Goal: Consume media (video, audio): Consume media (video, audio)

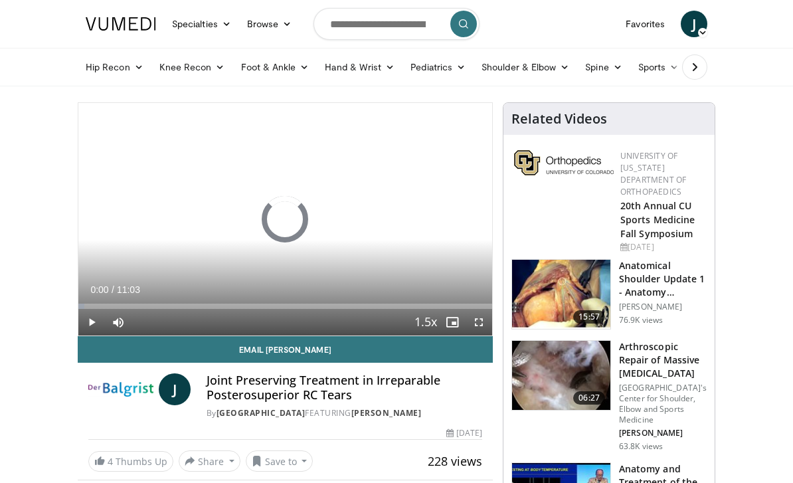
click at [463, 331] on span "Video Player" at bounding box center [452, 322] width 27 height 27
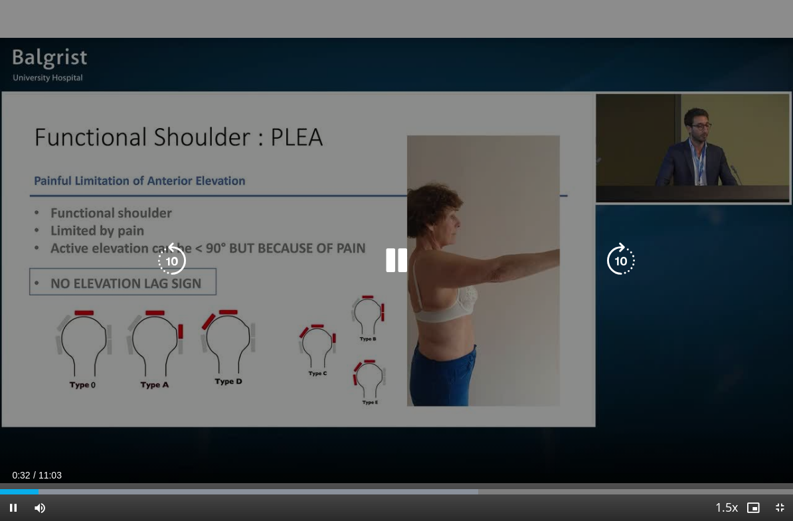
click at [181, 260] on icon "Video Player" at bounding box center [171, 260] width 37 height 37
click at [178, 261] on icon "Video Player" at bounding box center [171, 260] width 37 height 37
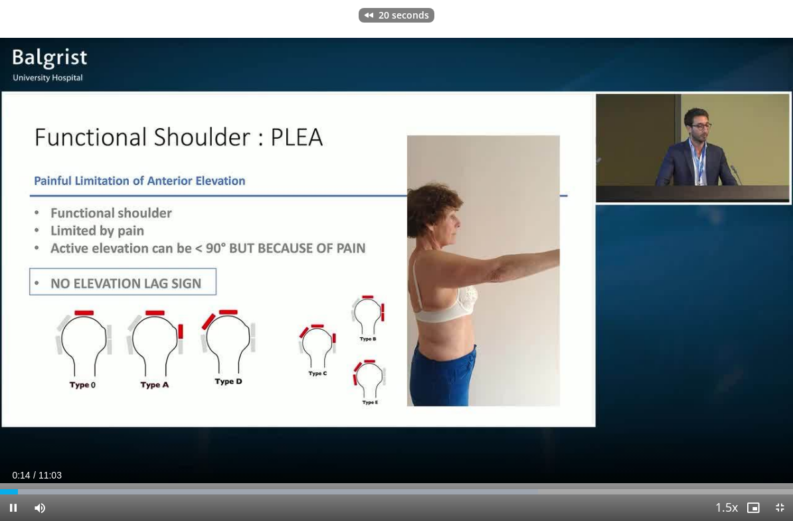
click at [672, 183] on div "20 seconds Tap to unmute" at bounding box center [396, 260] width 793 height 521
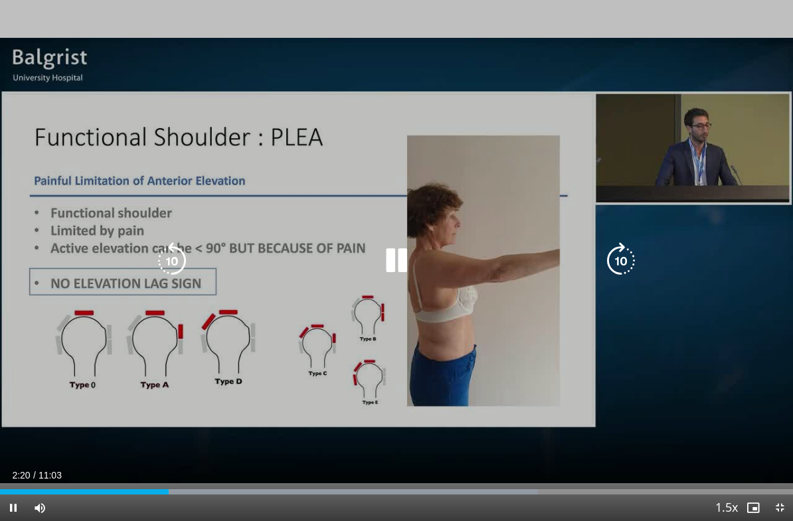
click at [406, 254] on icon "Video Player" at bounding box center [396, 260] width 37 height 37
click at [392, 264] on icon "Video Player" at bounding box center [396, 260] width 37 height 37
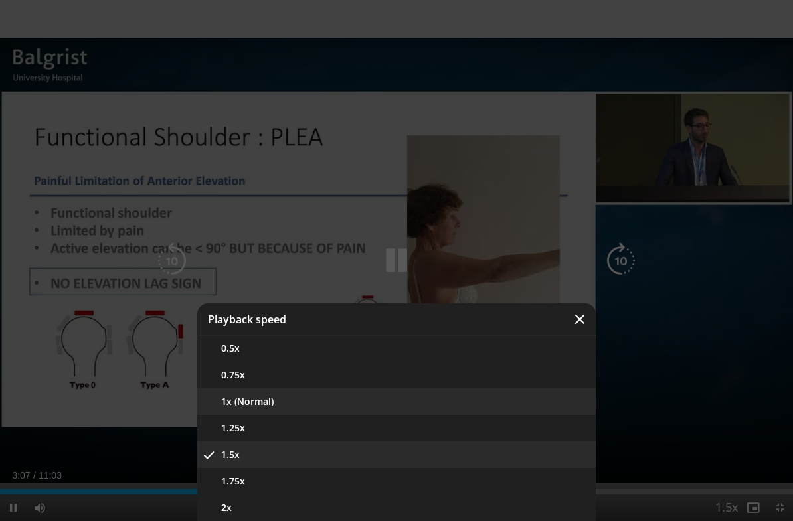
click at [425, 402] on button "1x (Normal)" at bounding box center [396, 402] width 399 height 27
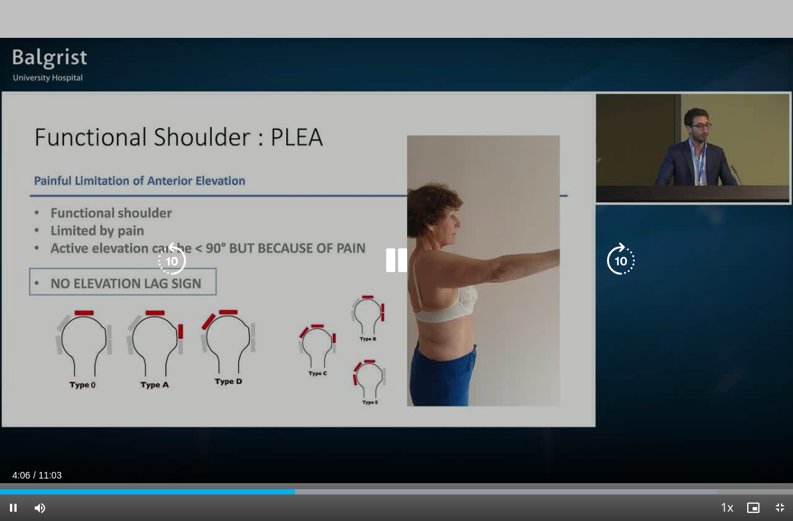
click at [167, 256] on icon "Video Player" at bounding box center [171, 260] width 37 height 37
click at [169, 258] on icon "Video Player" at bounding box center [171, 260] width 37 height 37
click at [166, 253] on icon "Video Player" at bounding box center [171, 260] width 37 height 37
click at [170, 259] on icon "Video Player" at bounding box center [171, 260] width 37 height 37
click at [169, 254] on icon "Video Player" at bounding box center [171, 260] width 37 height 37
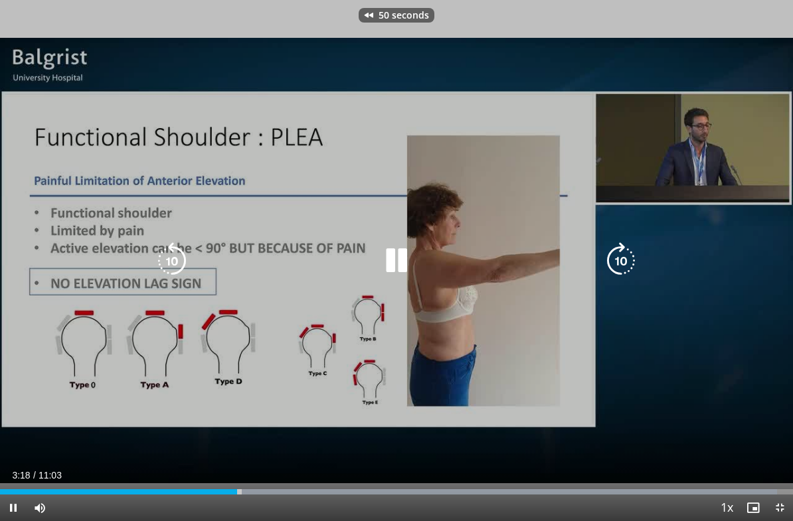
click at [170, 254] on icon "Video Player" at bounding box center [171, 260] width 37 height 37
click at [171, 259] on icon "Video Player" at bounding box center [171, 260] width 37 height 37
click at [173, 260] on icon "Video Player" at bounding box center [171, 260] width 37 height 37
click at [173, 259] on icon "Video Player" at bounding box center [171, 260] width 37 height 37
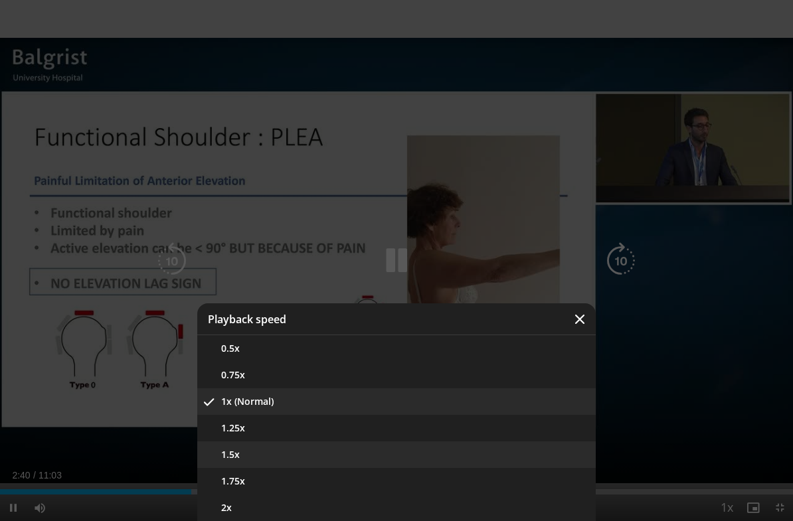
click at [522, 452] on button "1.5x" at bounding box center [396, 455] width 399 height 27
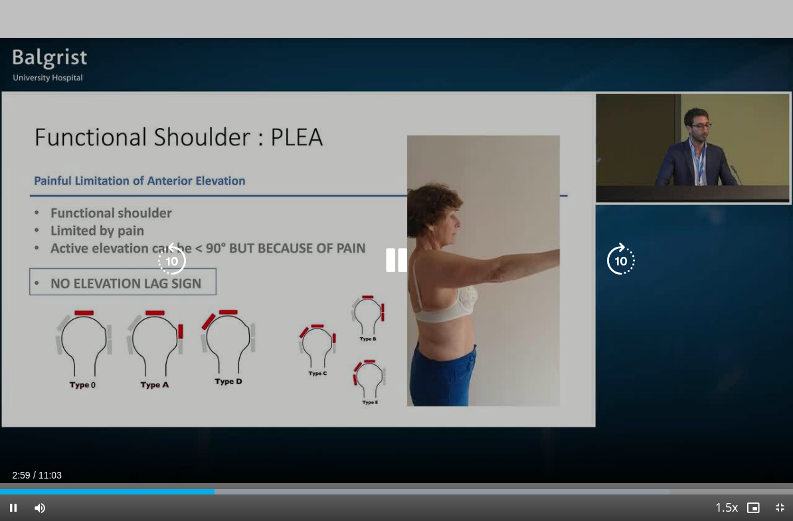
click at [172, 251] on icon "Video Player" at bounding box center [171, 260] width 37 height 37
click at [396, 251] on icon "Video Player" at bounding box center [396, 260] width 37 height 37
click at [193, 155] on div "10 seconds Tap to unmute" at bounding box center [396, 260] width 793 height 521
